Goal: Task Accomplishment & Management: Use online tool/utility

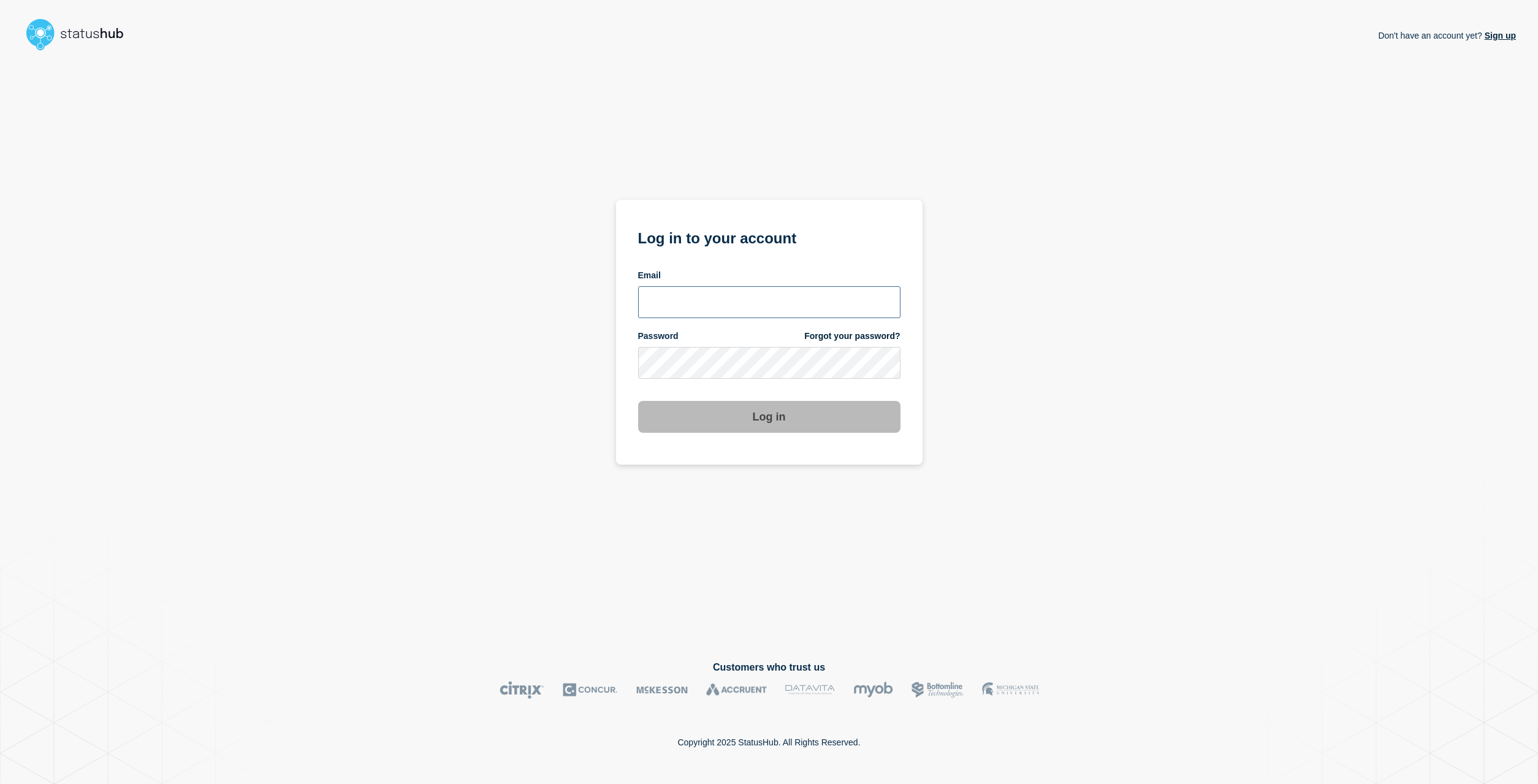
click at [678, 307] on input "email input" at bounding box center [770, 302] width 263 height 32
type input "[EMAIL_ADDRESS][DOMAIN_NAME]"
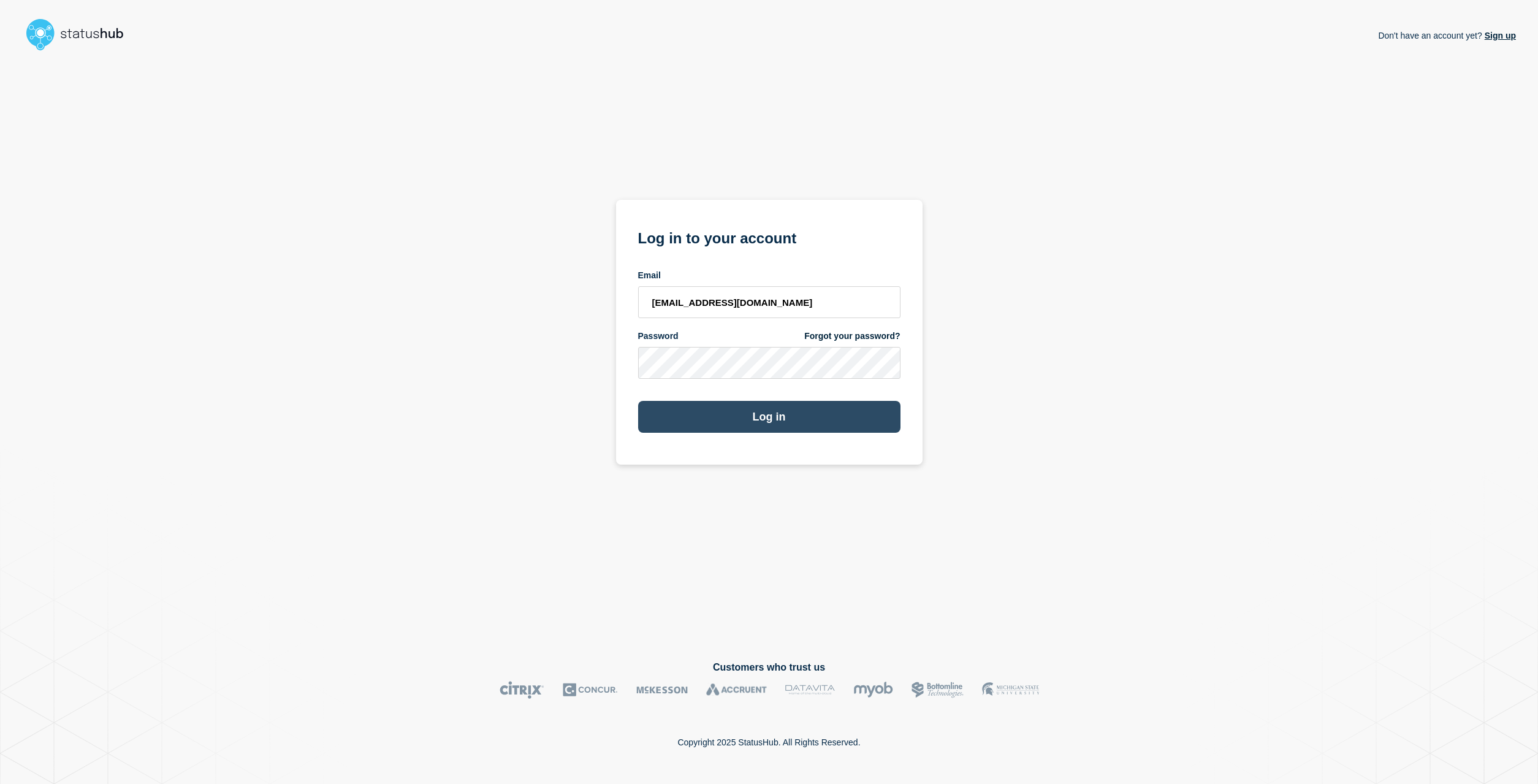
click at [769, 417] on button "Log in" at bounding box center [770, 417] width 263 height 32
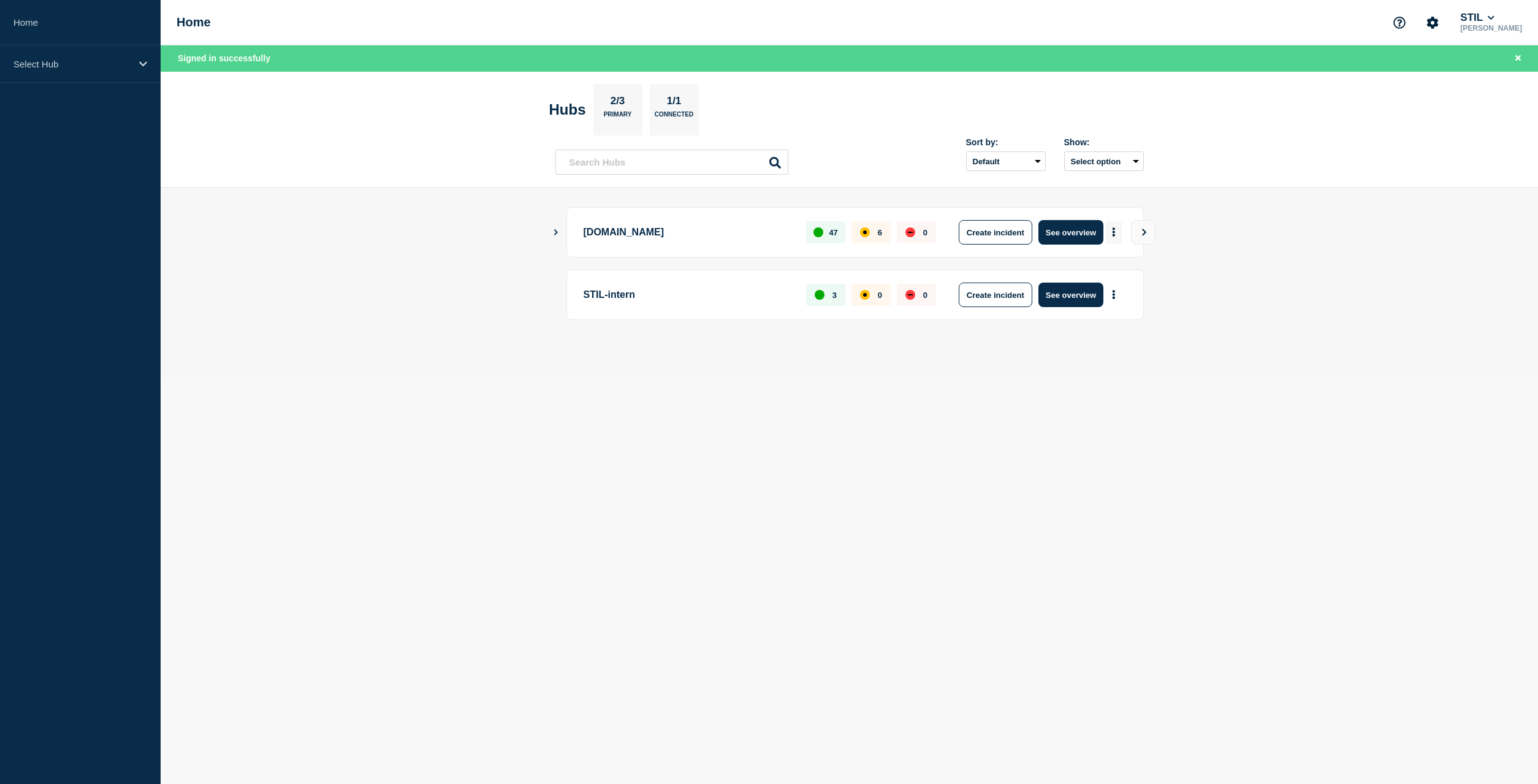
click at [1117, 230] on button "More actions" at bounding box center [1114, 232] width 16 height 23
click at [1093, 273] on button "Create maintenance" at bounding box center [1108, 269] width 83 height 10
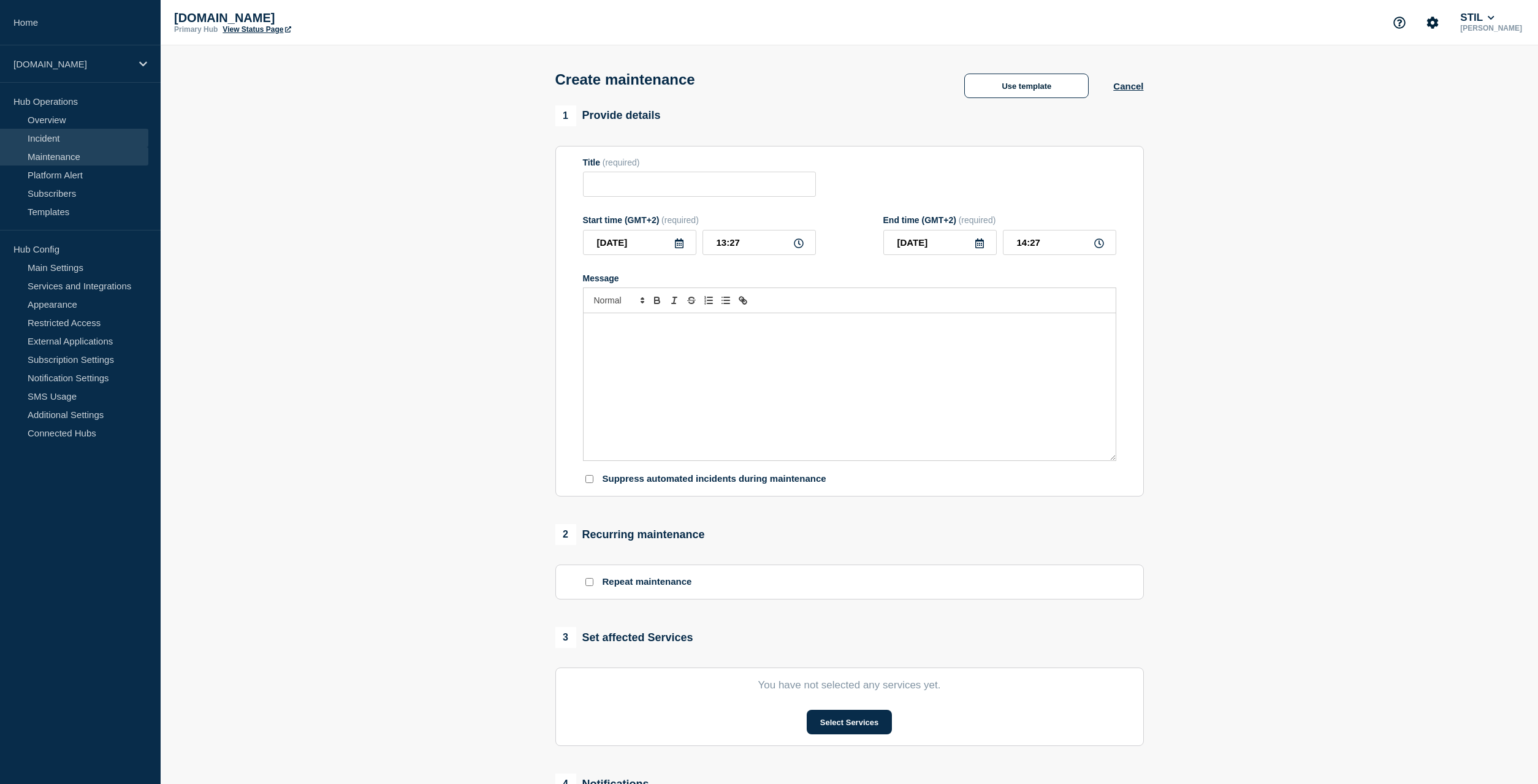
click at [59, 146] on link "Incident" at bounding box center [74, 138] width 148 height 18
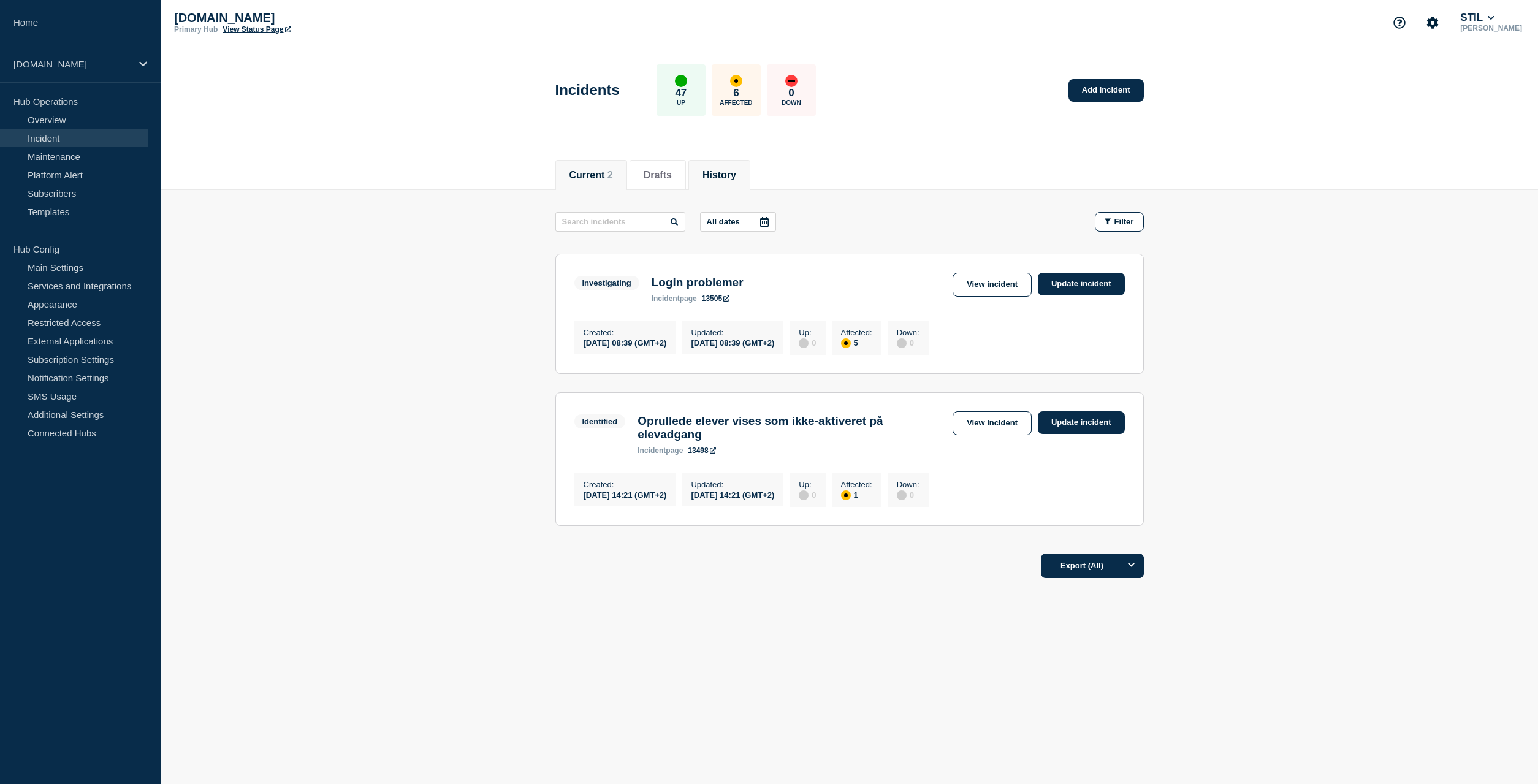
click at [725, 182] on li "History" at bounding box center [720, 175] width 62 height 30
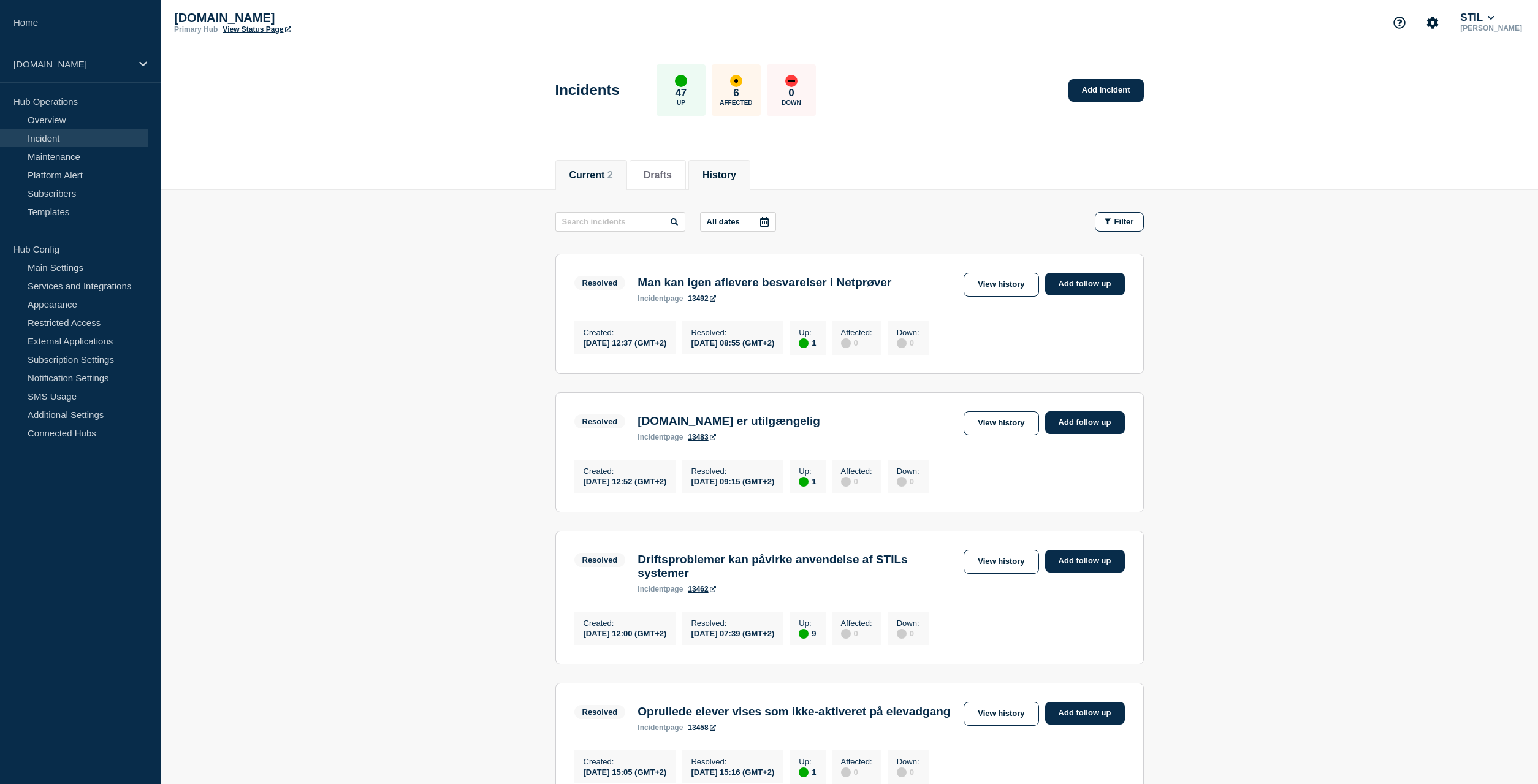
click at [586, 178] on button "Current 2" at bounding box center [592, 175] width 44 height 11
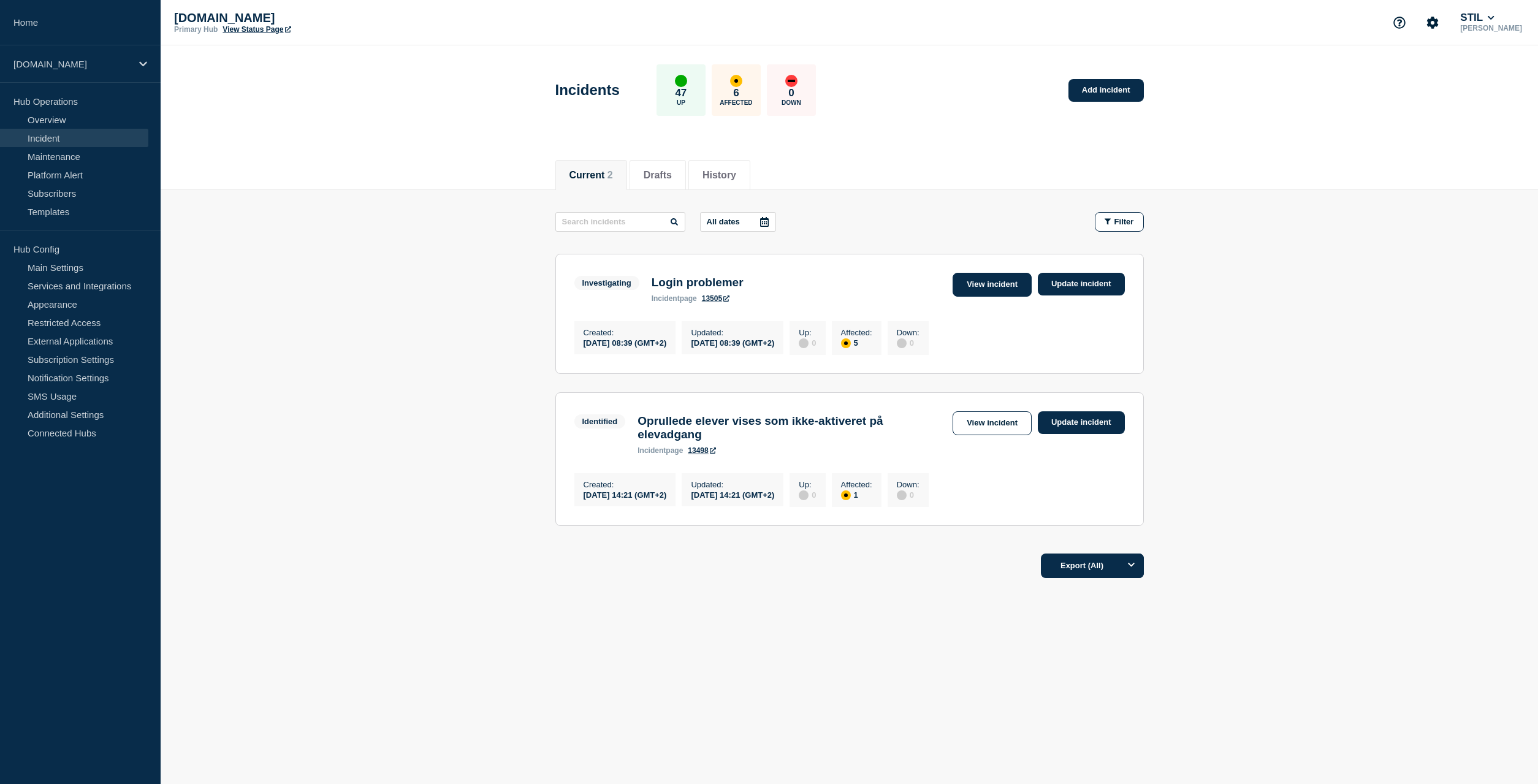
click at [1009, 287] on link "View incident" at bounding box center [992, 284] width 79 height 24
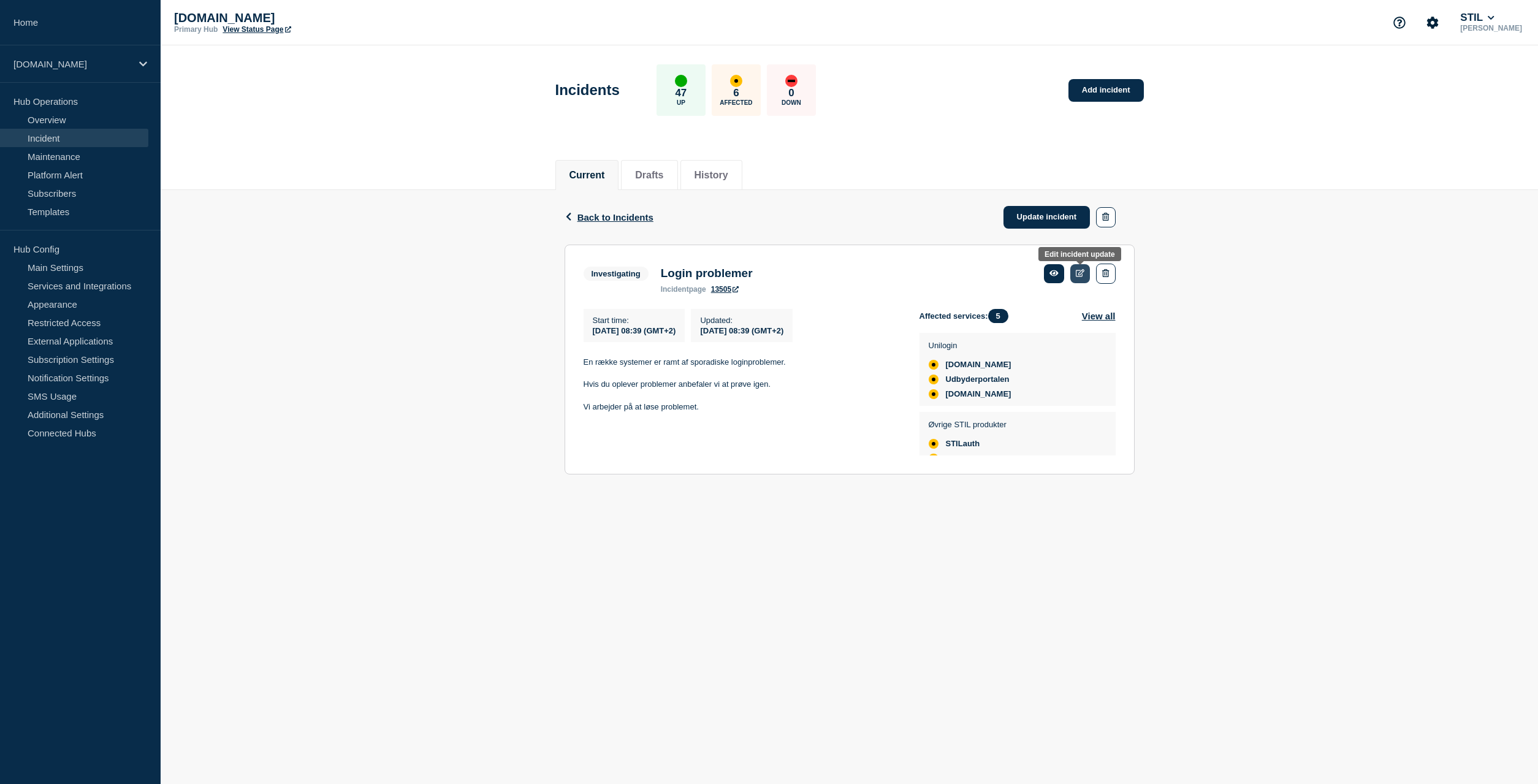
click at [1081, 280] on link at bounding box center [1080, 274] width 20 height 19
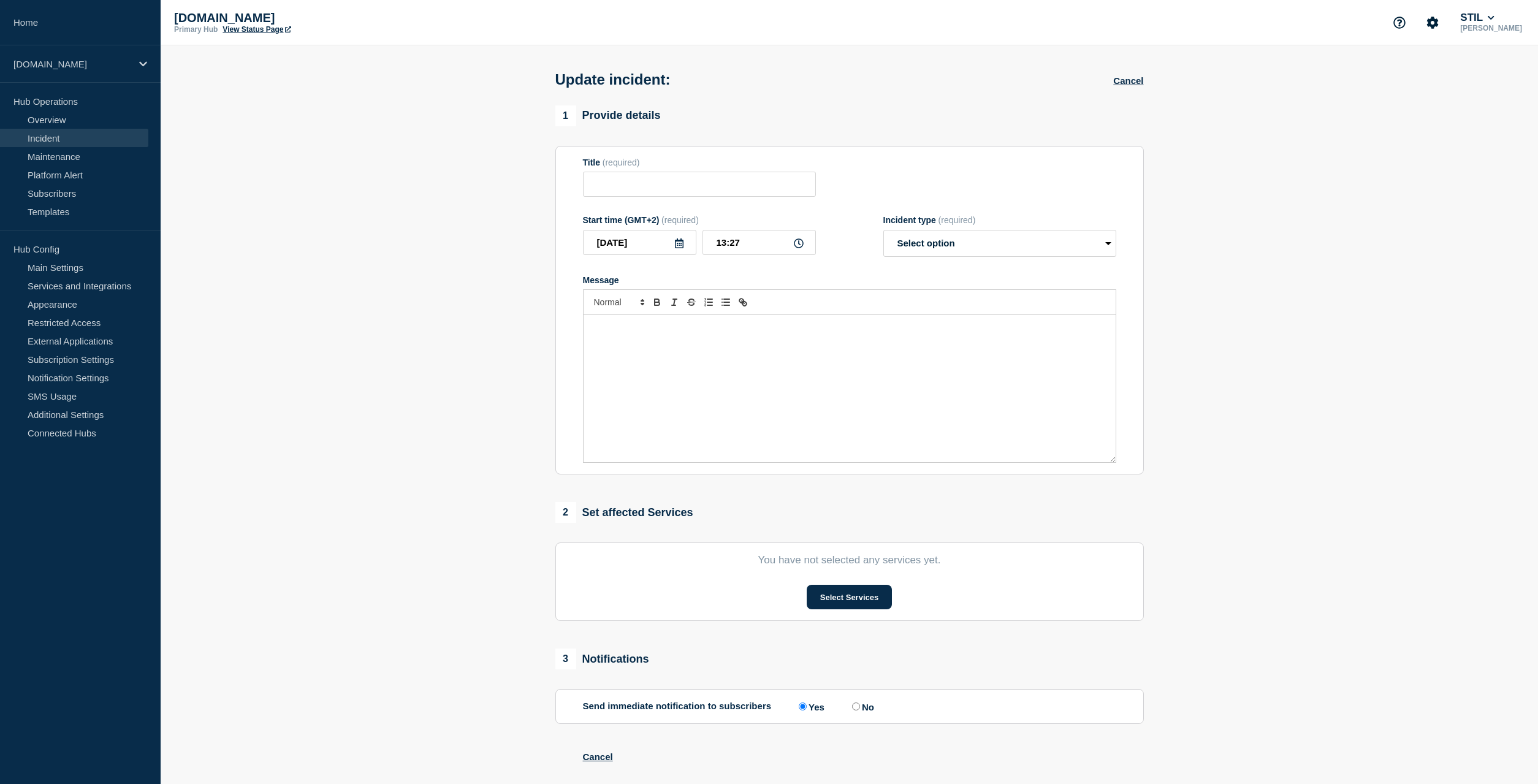
type input "Login problemer"
type input "08:39"
select select "investigating"
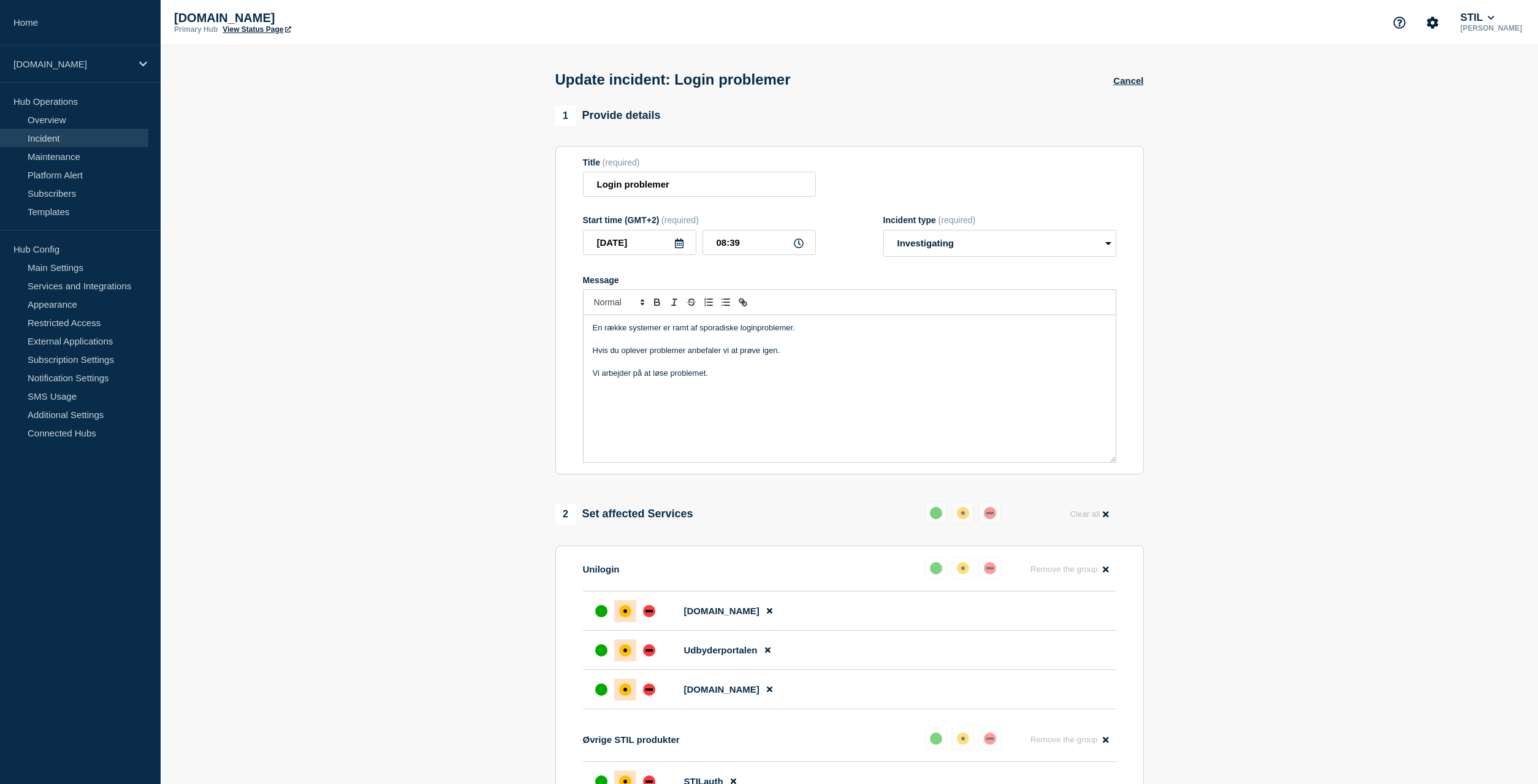
click at [919, 423] on div "En række systemer er ramt af sporadiske loginproblemer. Hvis du oplever problem…" at bounding box center [849, 389] width 532 height 147
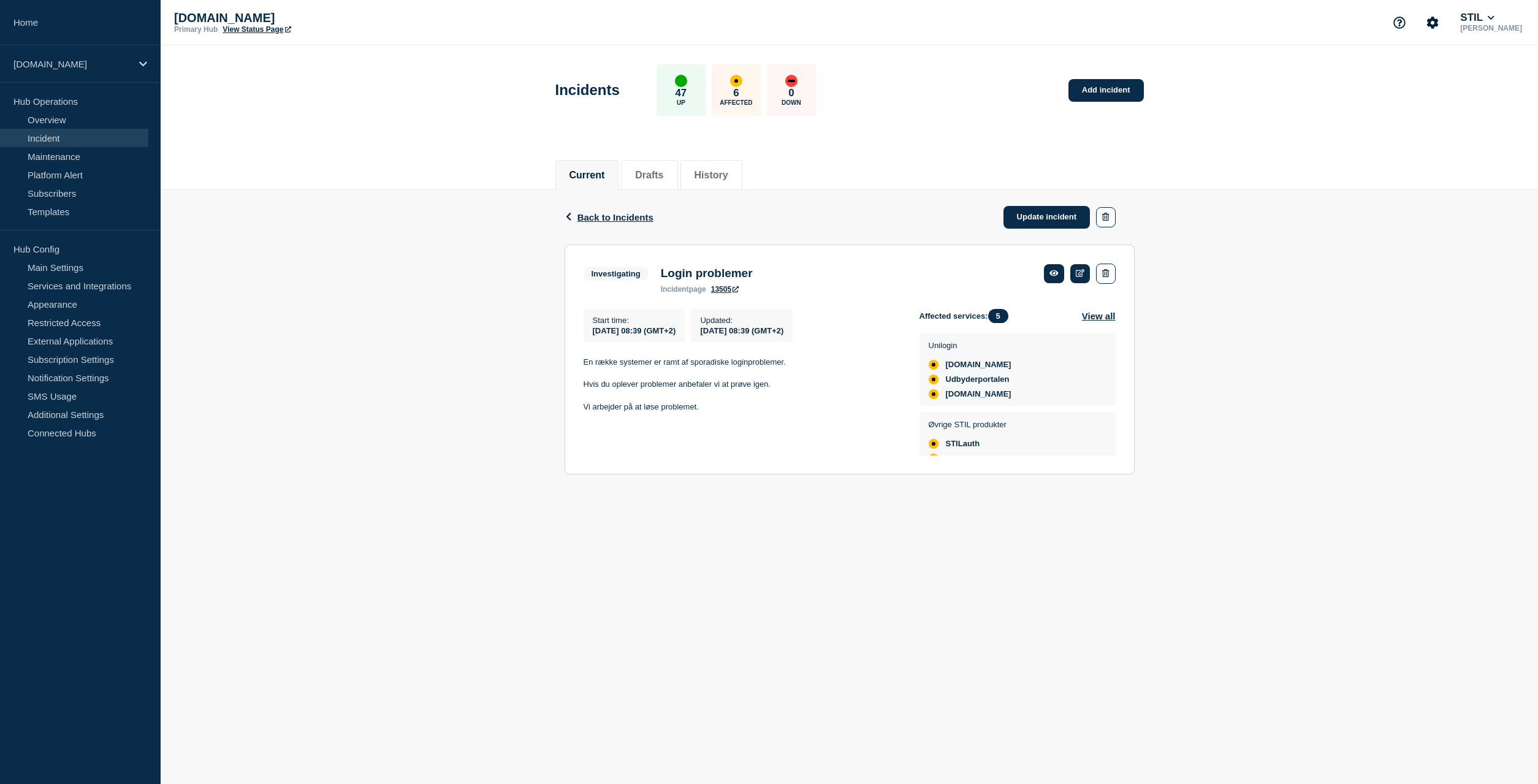
click at [579, 170] on button "Current" at bounding box center [587, 175] width 35 height 11
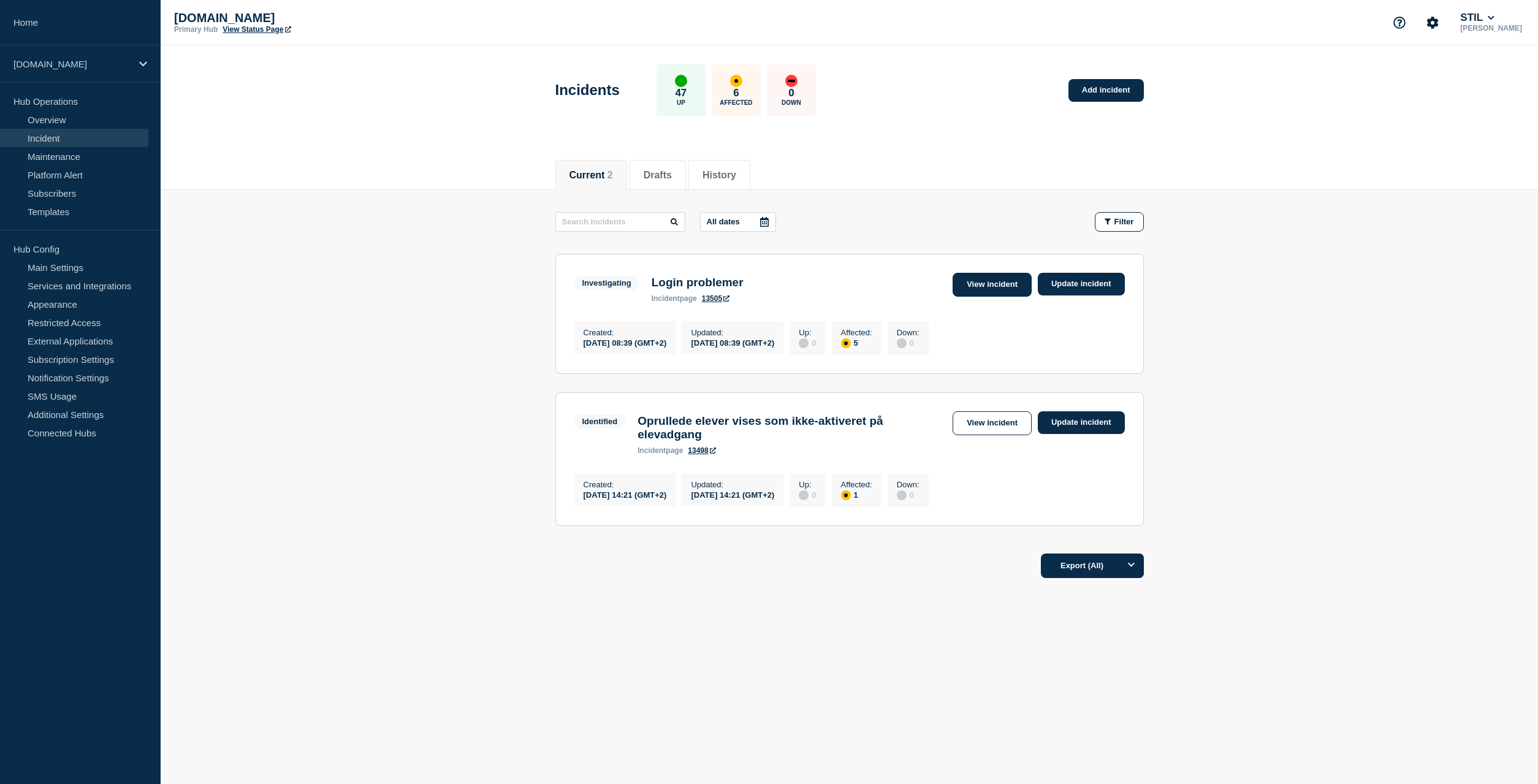
click at [980, 284] on link "View incident" at bounding box center [992, 284] width 79 height 24
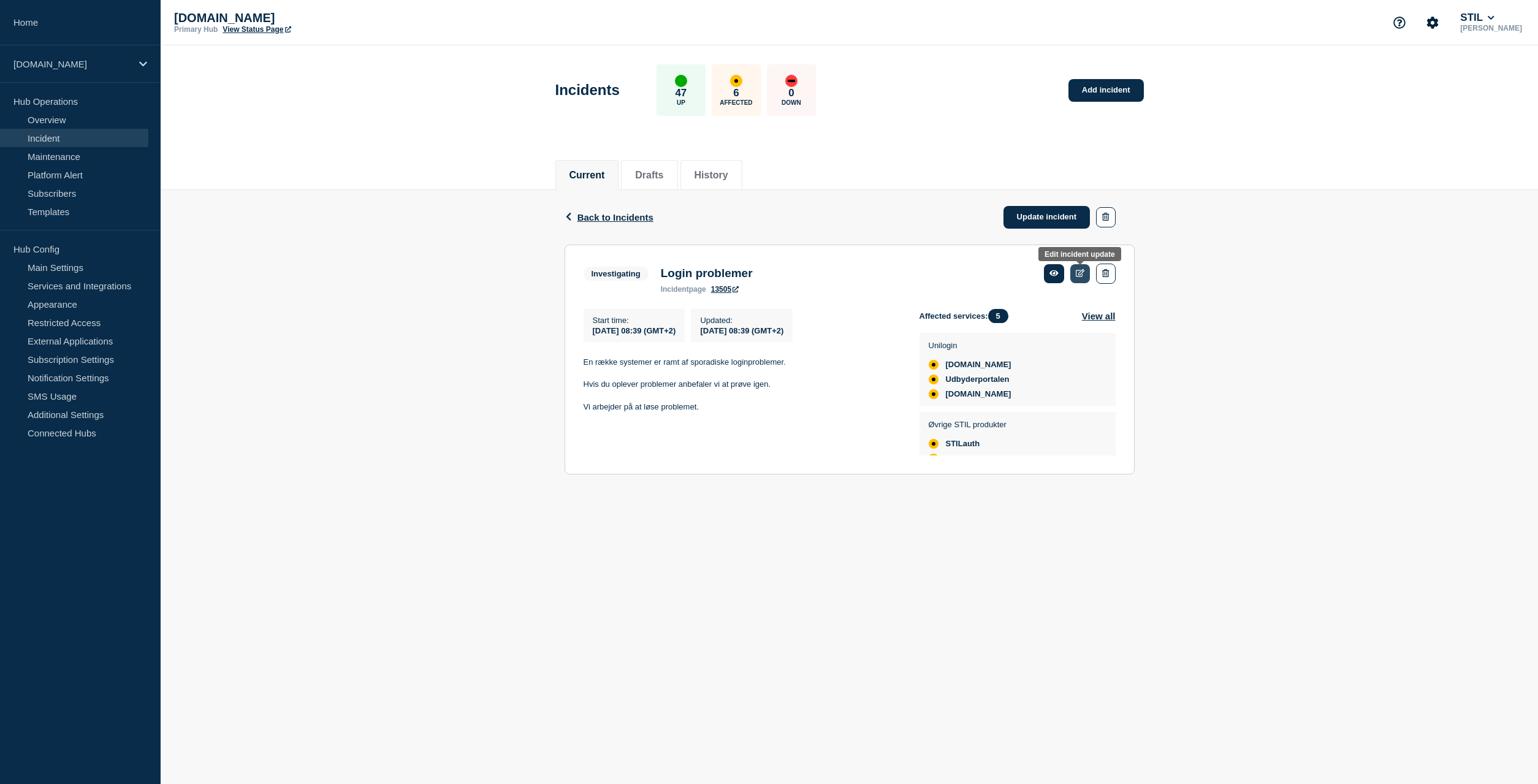
click at [1083, 274] on icon at bounding box center [1080, 274] width 9 height 8
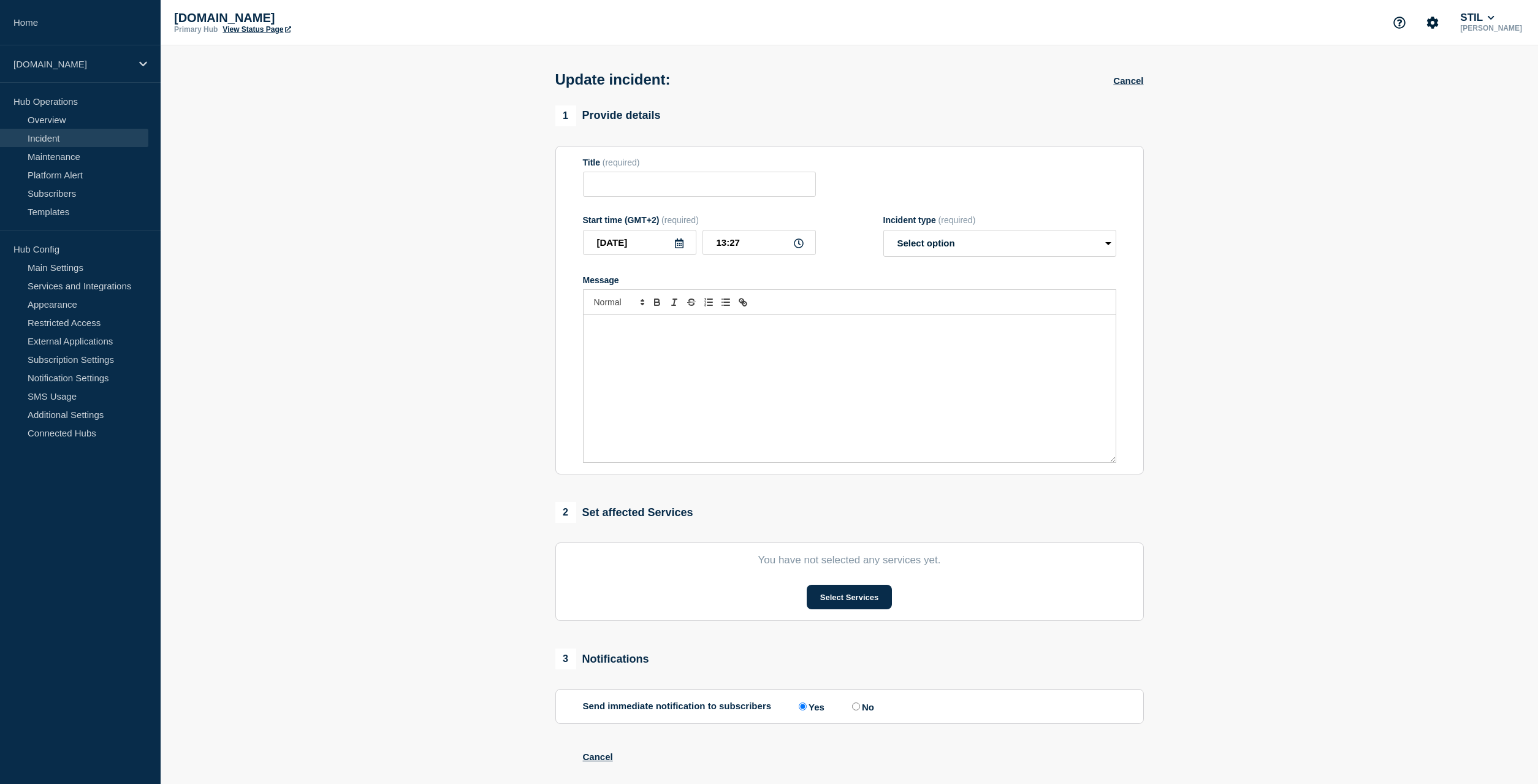
type input "Login problemer"
type input "08:39"
select select "investigating"
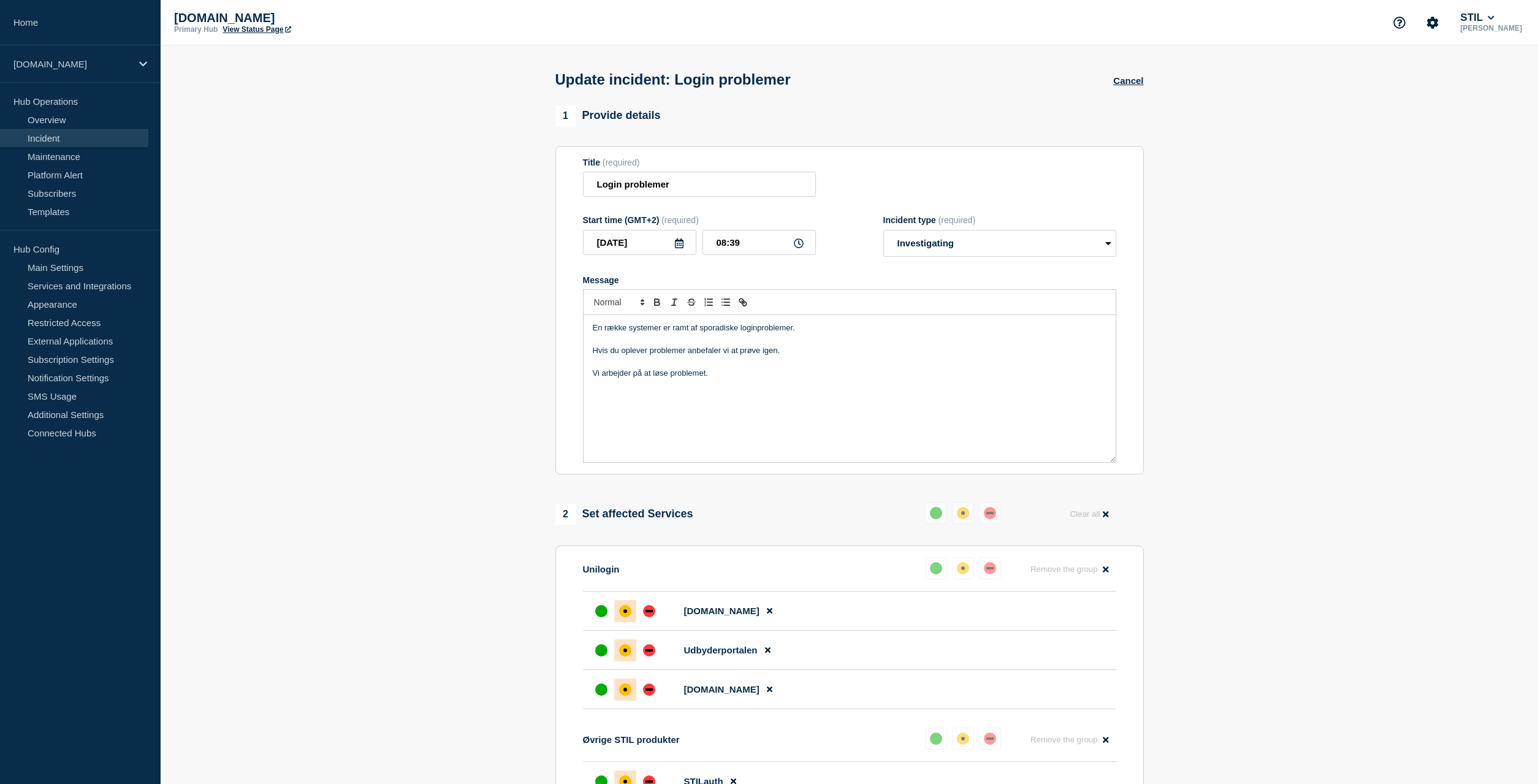
click at [954, 446] on div "En række systemer er ramt af sporadiske loginproblemer. Hvis du oplever problem…" at bounding box center [849, 389] width 532 height 147
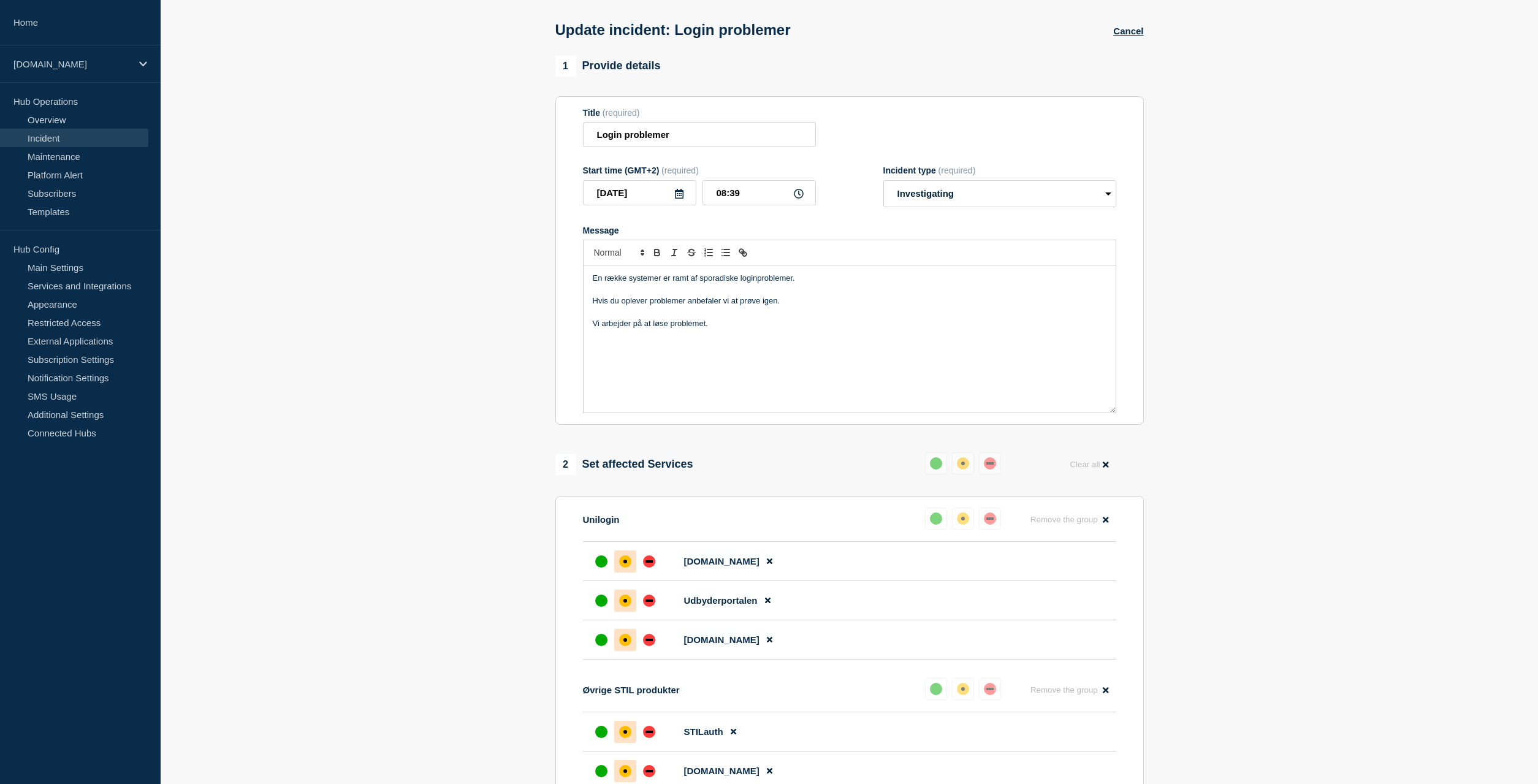
scroll to position [250, 0]
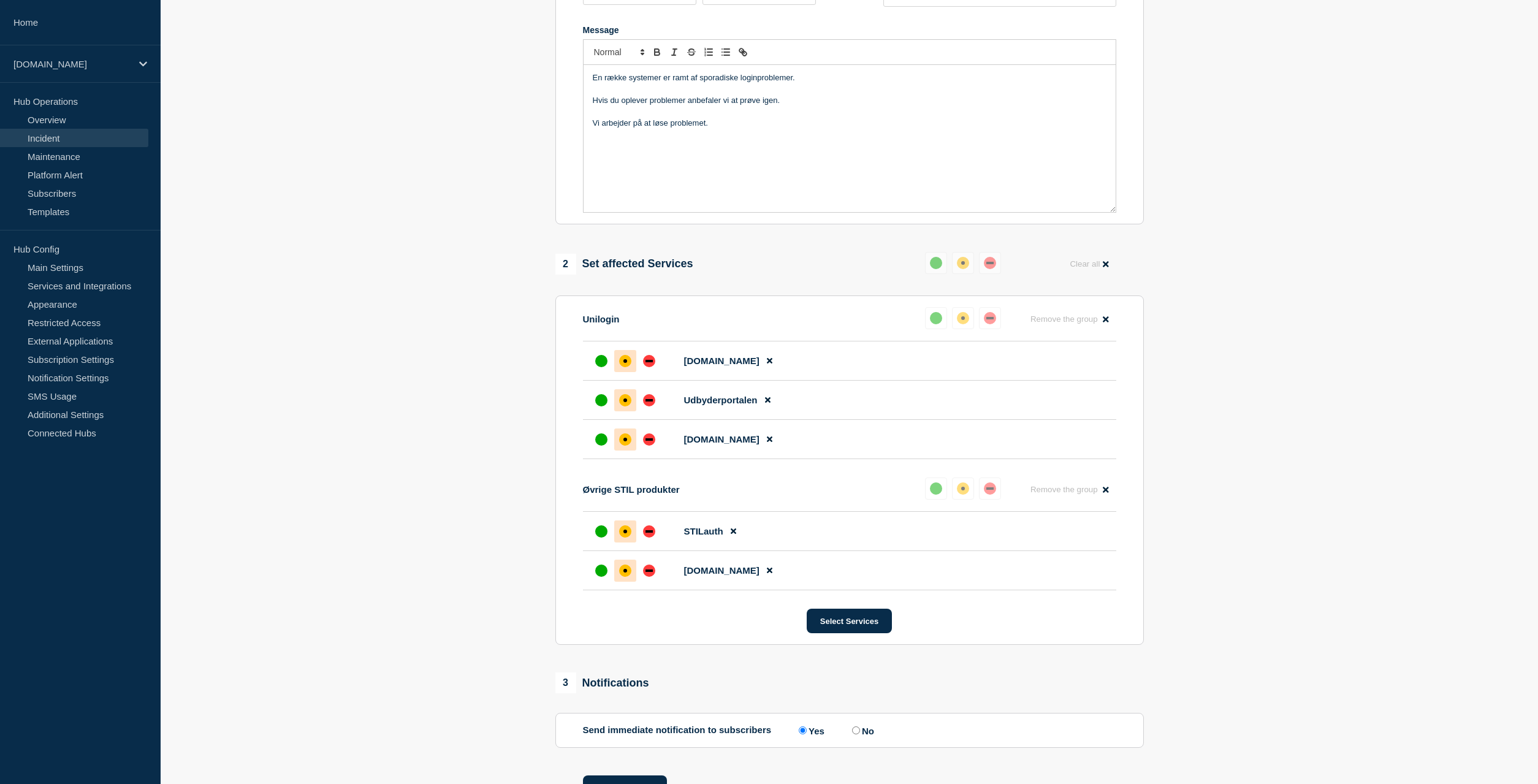
click at [1319, 530] on section "1 Provide details Title (required) Login problemer Start time (GMT+2) (required…" at bounding box center [849, 343] width 1377 height 976
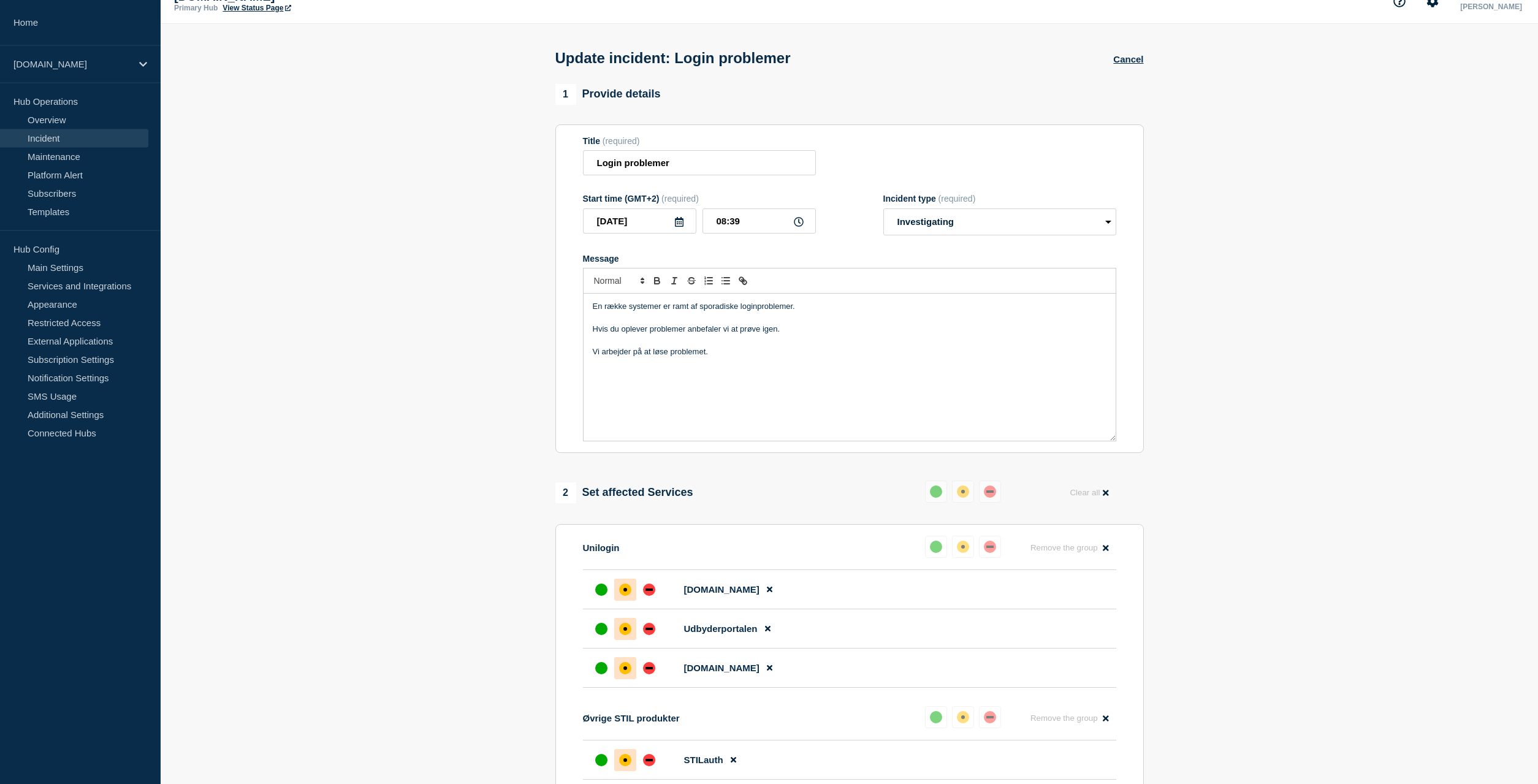
scroll to position [0, 0]
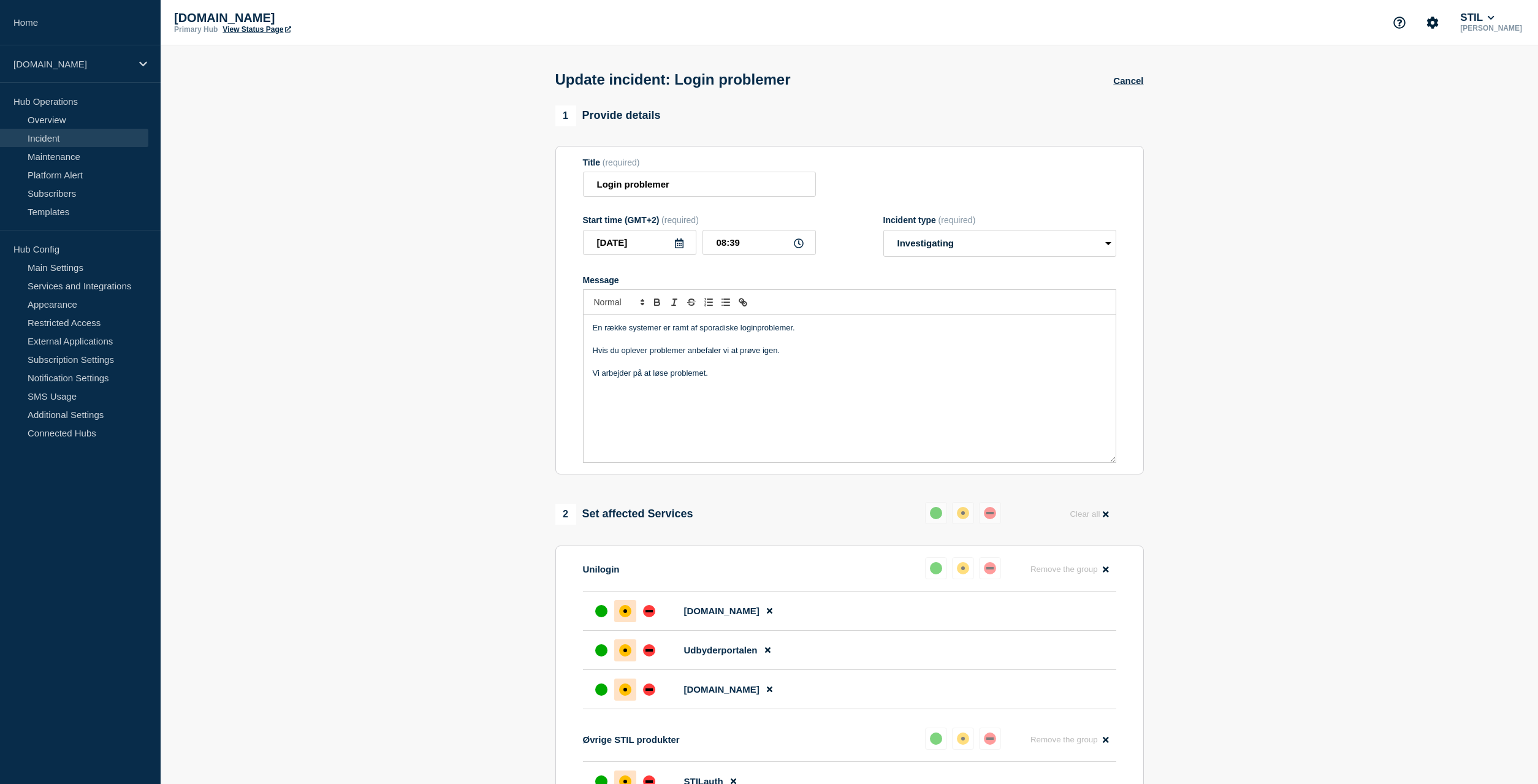
click at [85, 140] on link "Incident" at bounding box center [74, 138] width 148 height 18
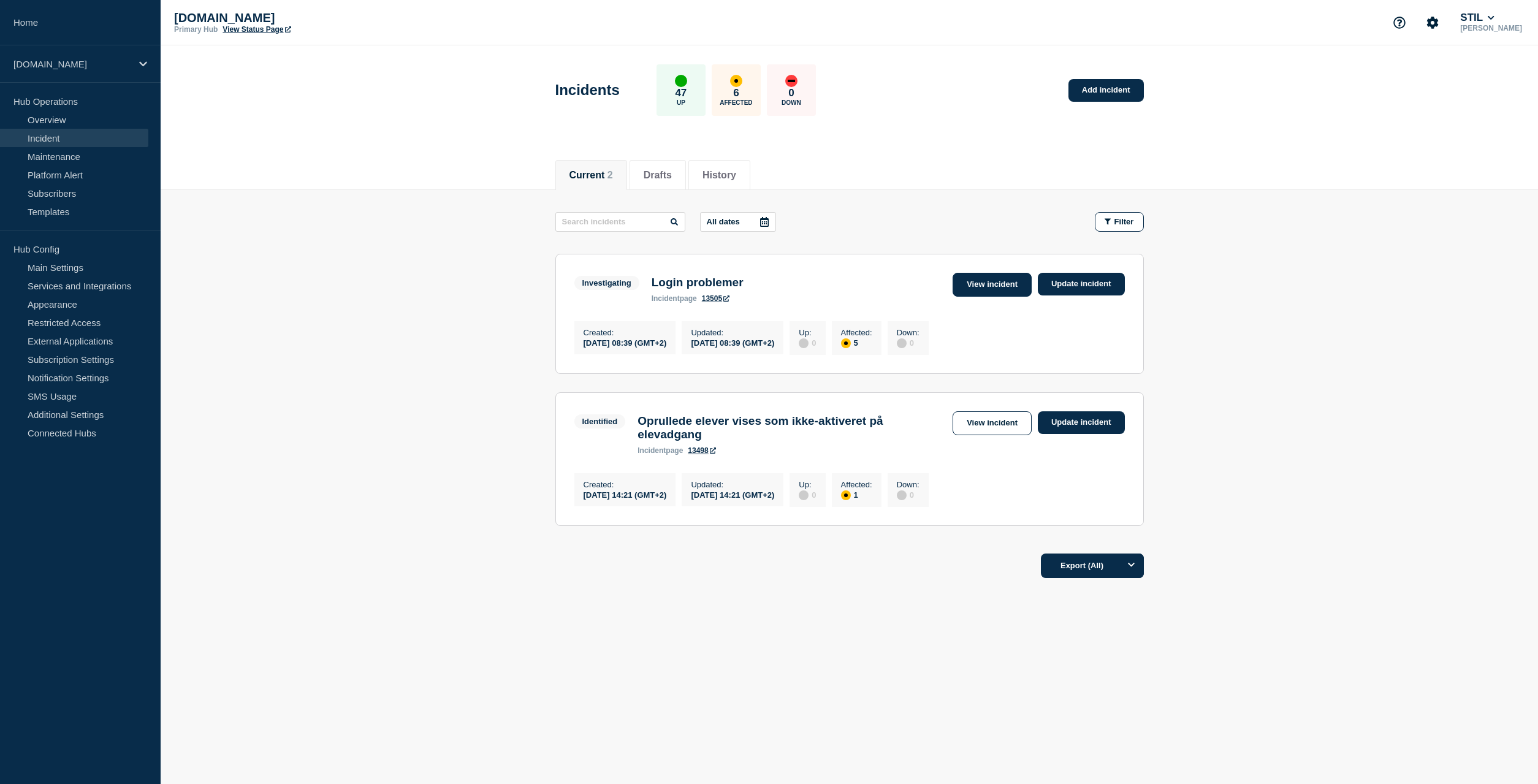
click at [996, 285] on link "View incident" at bounding box center [992, 284] width 79 height 24
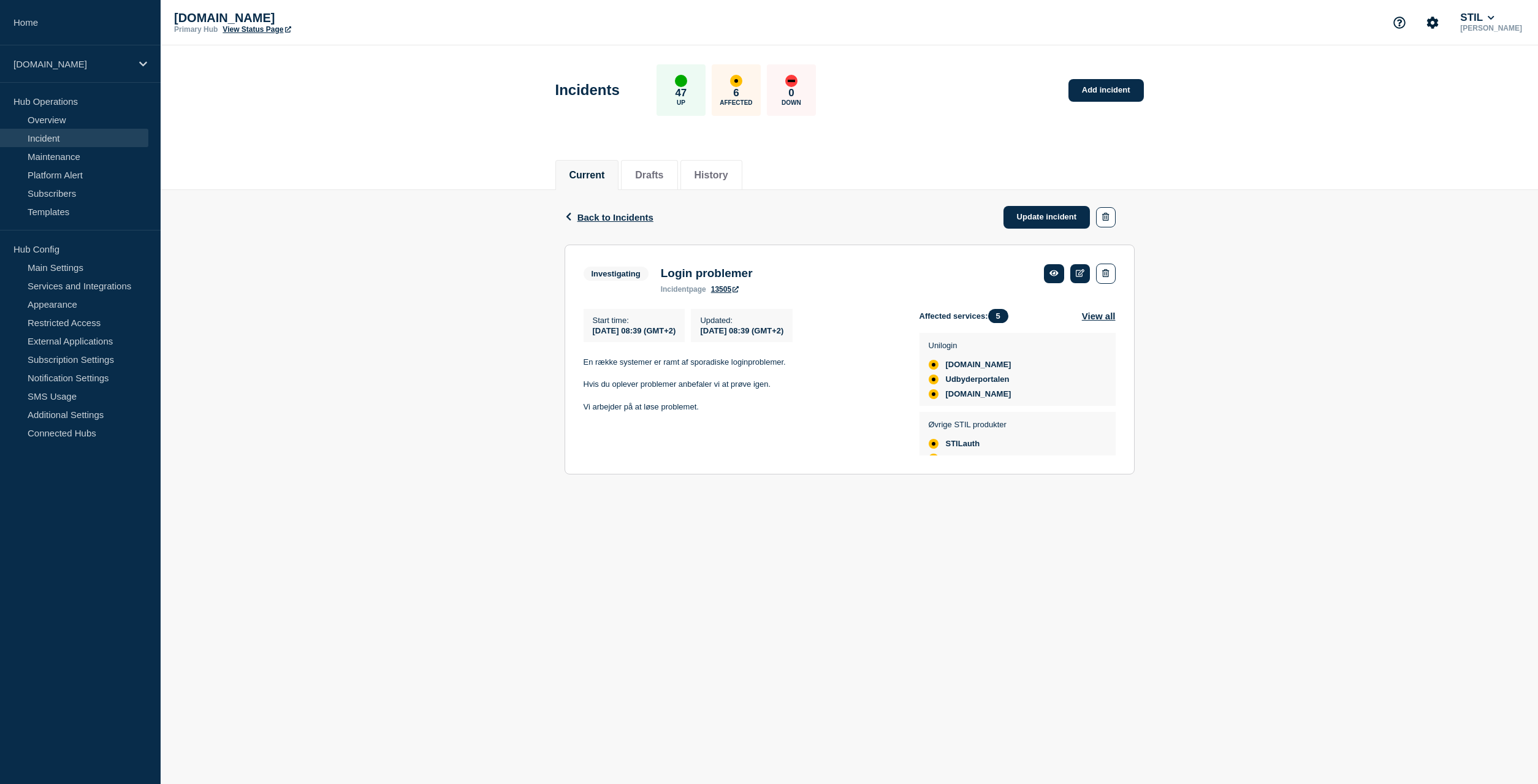
scroll to position [28, 0]
click at [599, 214] on span "Back to Incidents" at bounding box center [615, 217] width 76 height 10
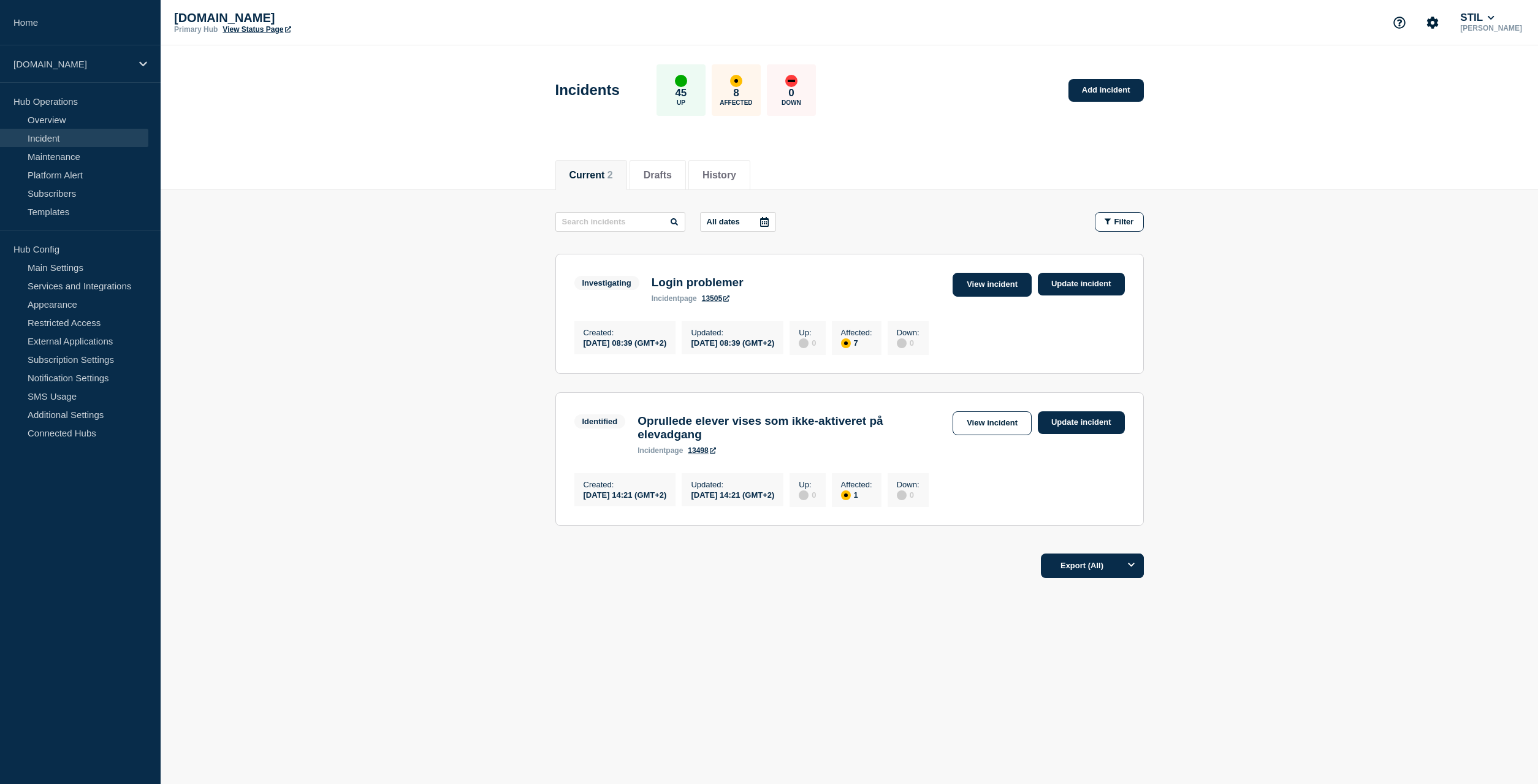
click at [998, 284] on link "View incident" at bounding box center [992, 284] width 79 height 24
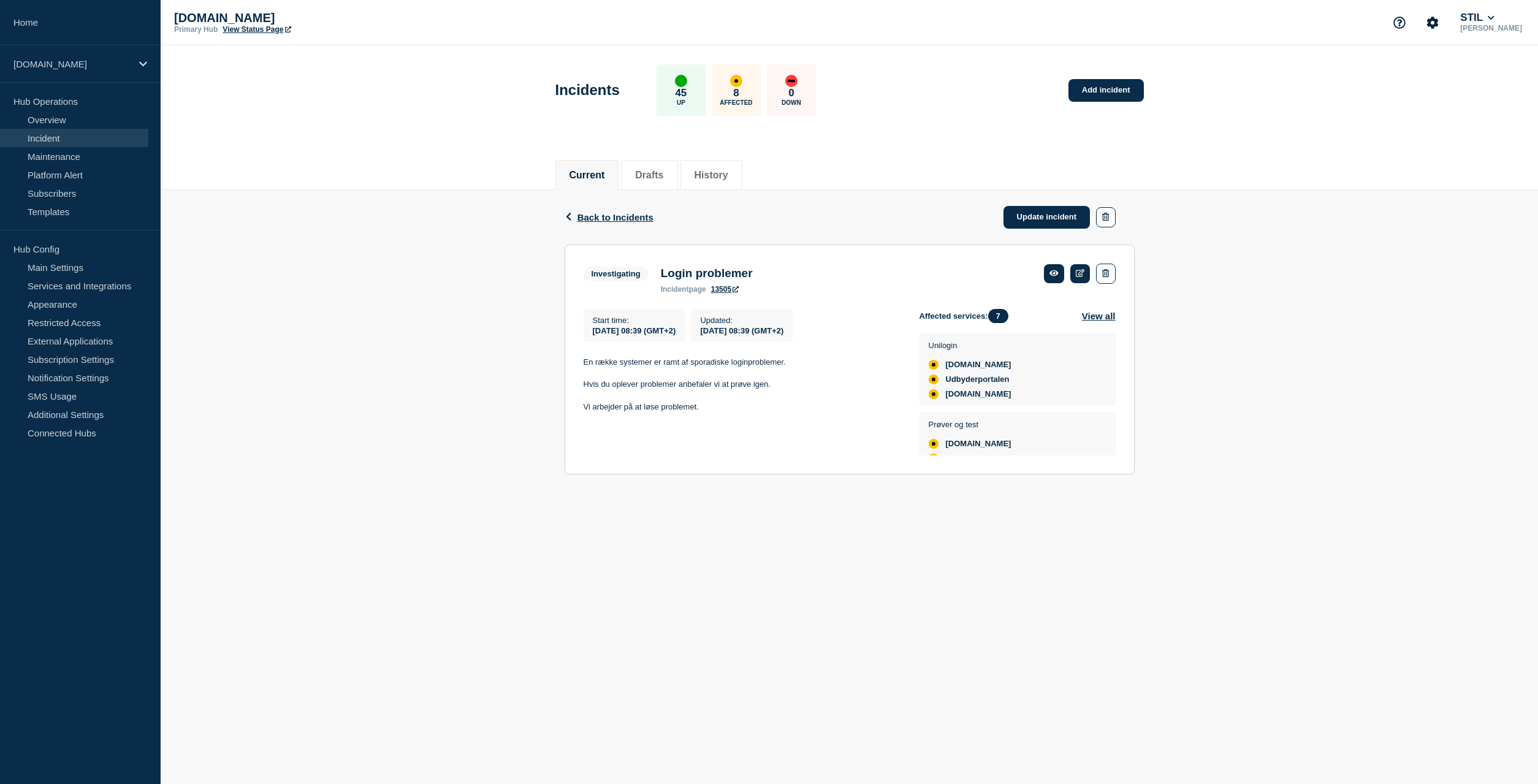
click at [1232, 322] on div "Back Back to Incidents Update incident Investigating Login problemer Start time…" at bounding box center [849, 341] width 1377 height 303
